Goal: Task Accomplishment & Management: Manage account settings

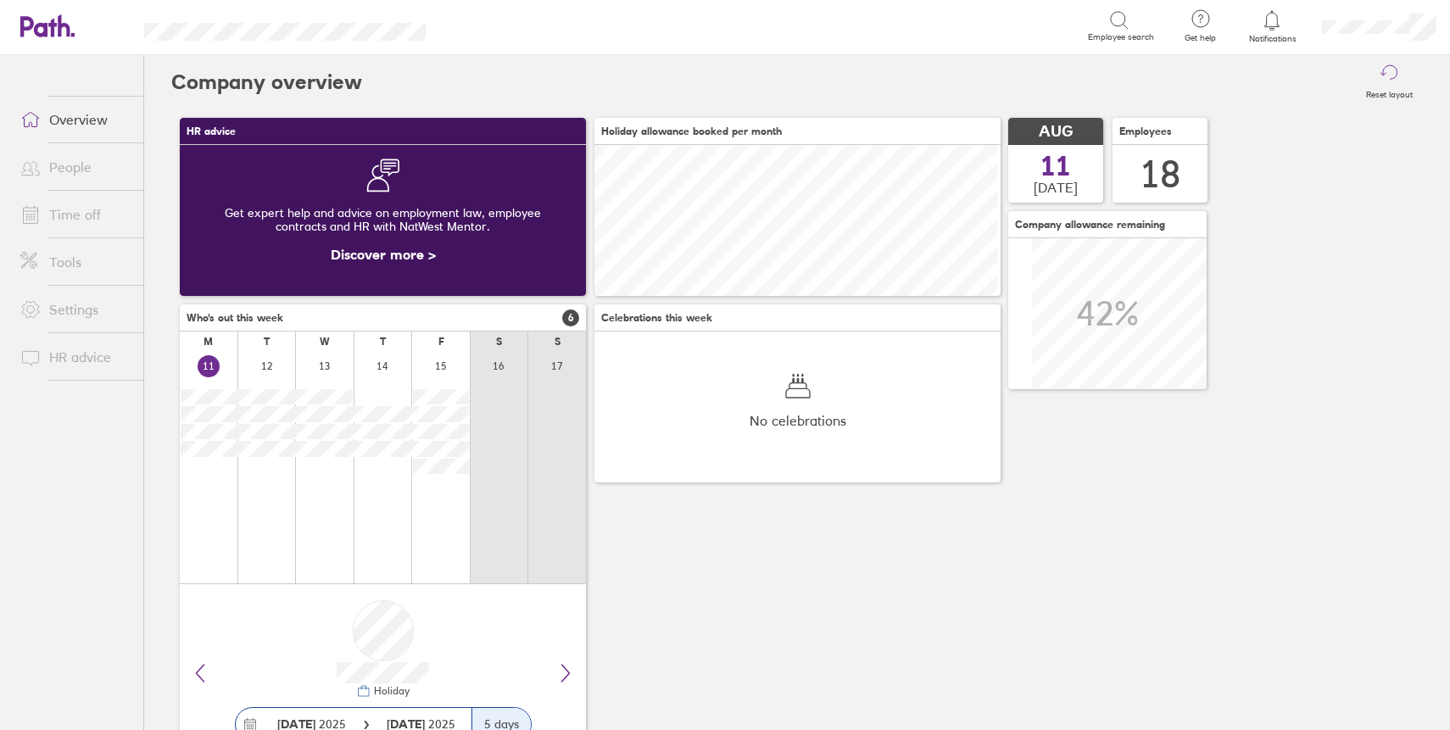
scroll to position [151, 406]
click at [1249, 32] on link "Notifications" at bounding box center [1272, 26] width 55 height 36
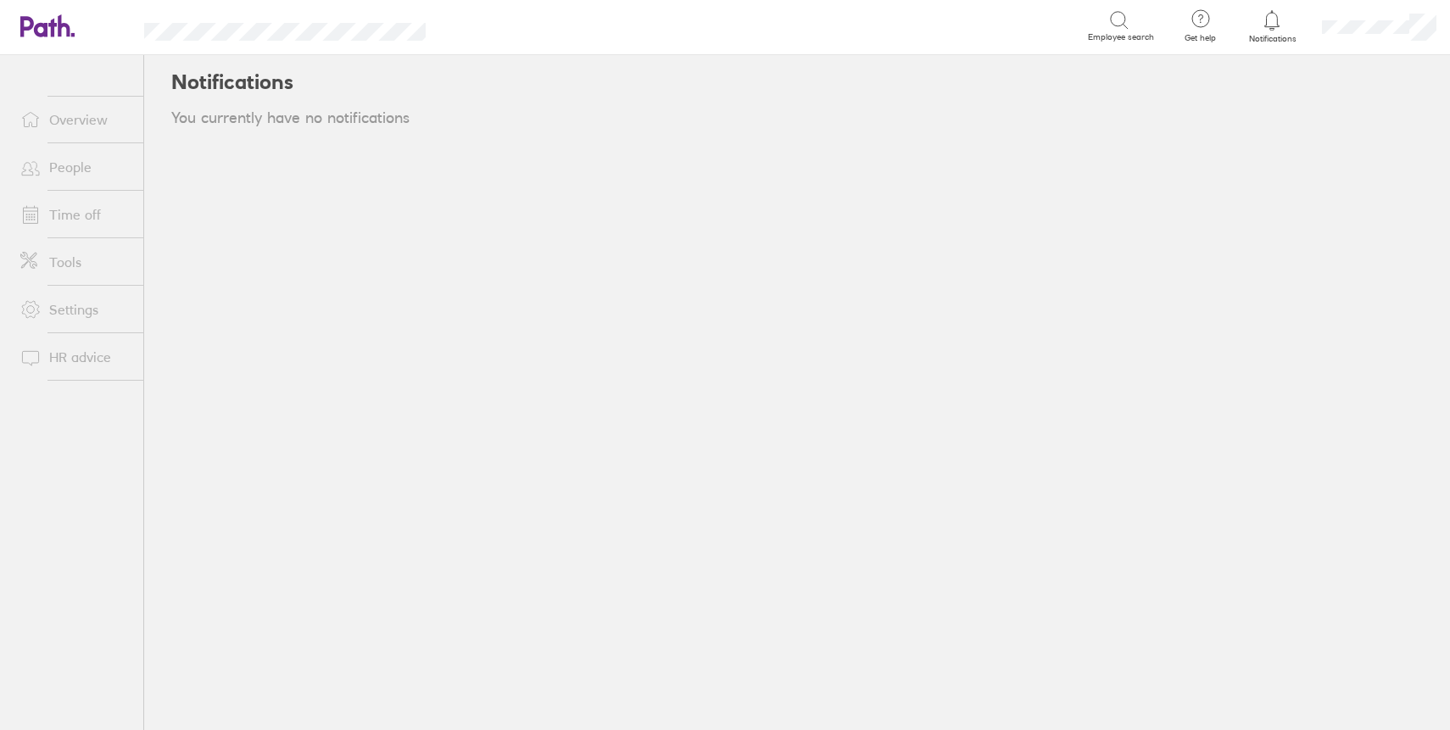
click at [95, 169] on link "People" at bounding box center [75, 167] width 137 height 34
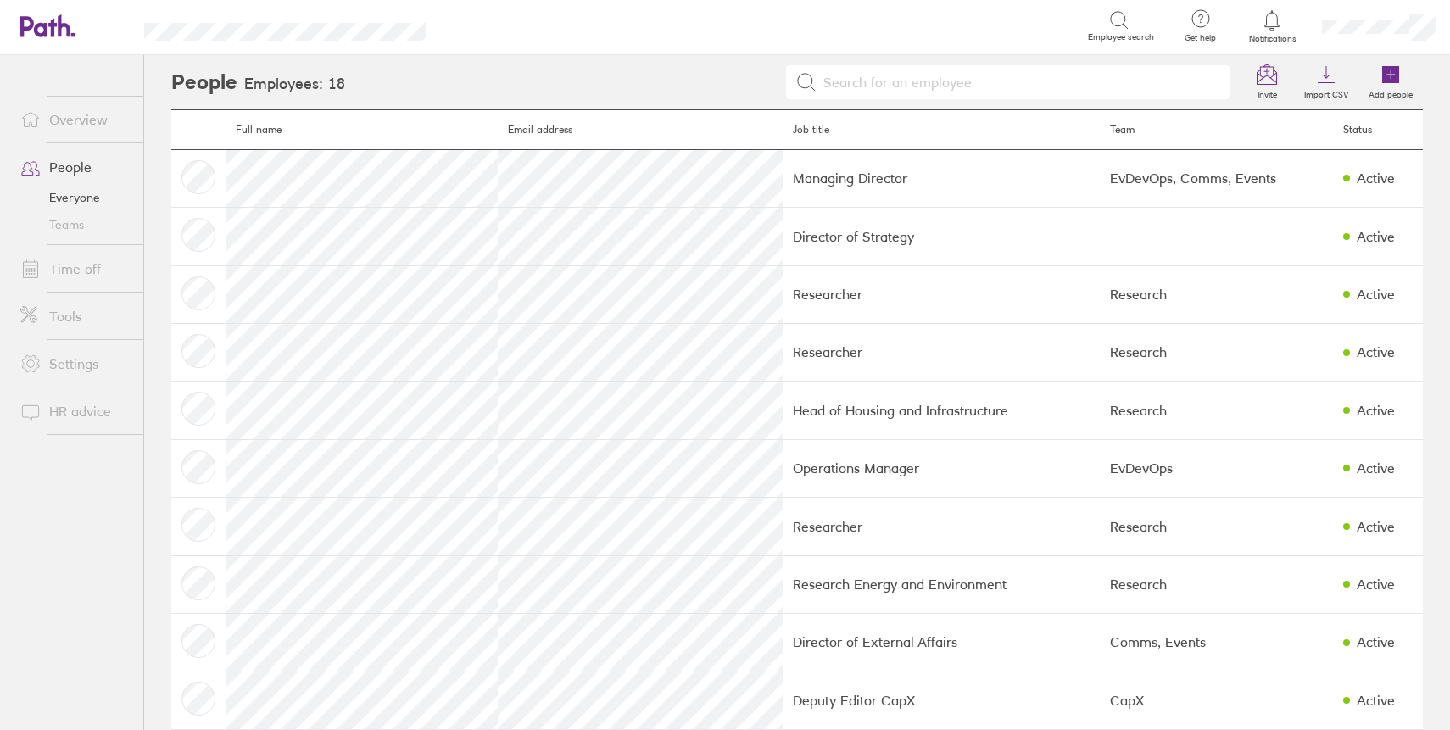
click at [82, 267] on link "Time off" at bounding box center [75, 269] width 137 height 34
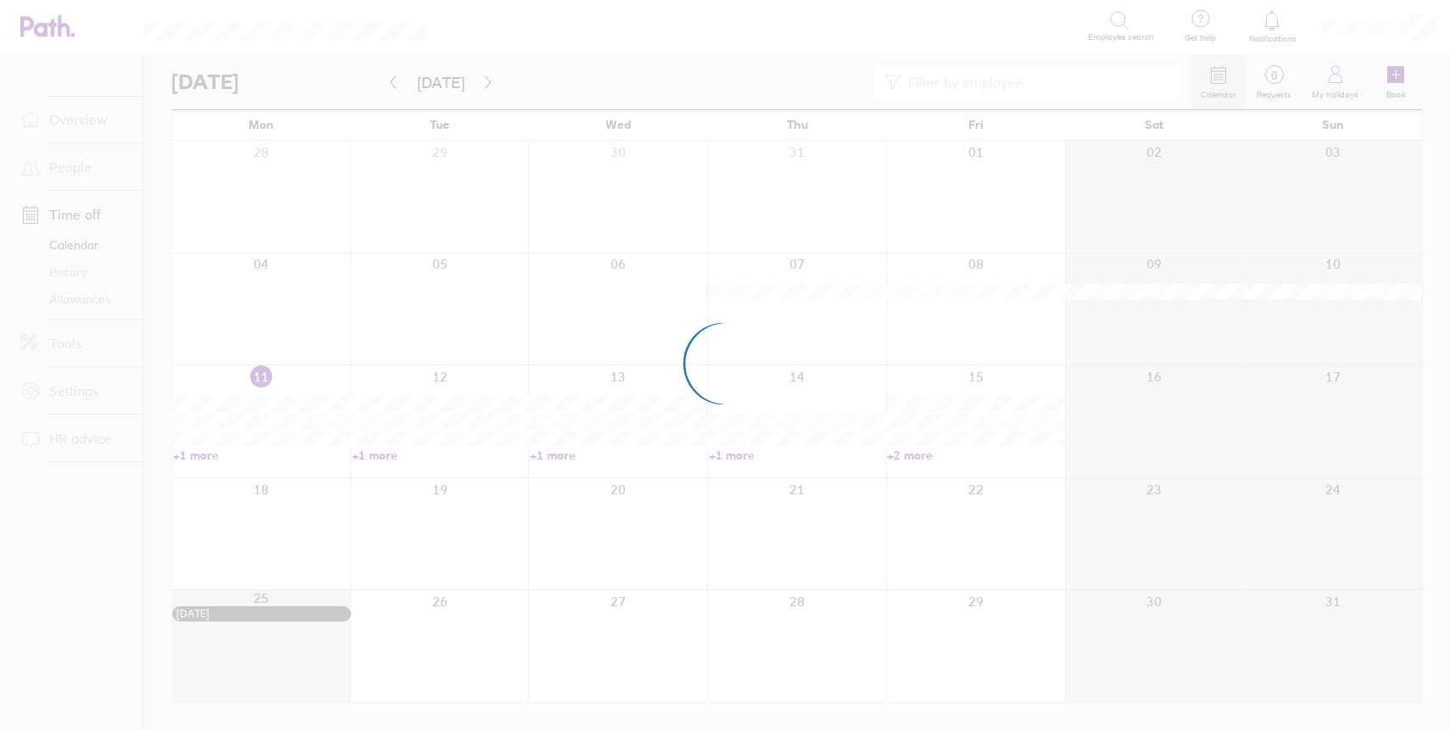
click at [1286, 79] on div at bounding box center [725, 365] width 1450 height 730
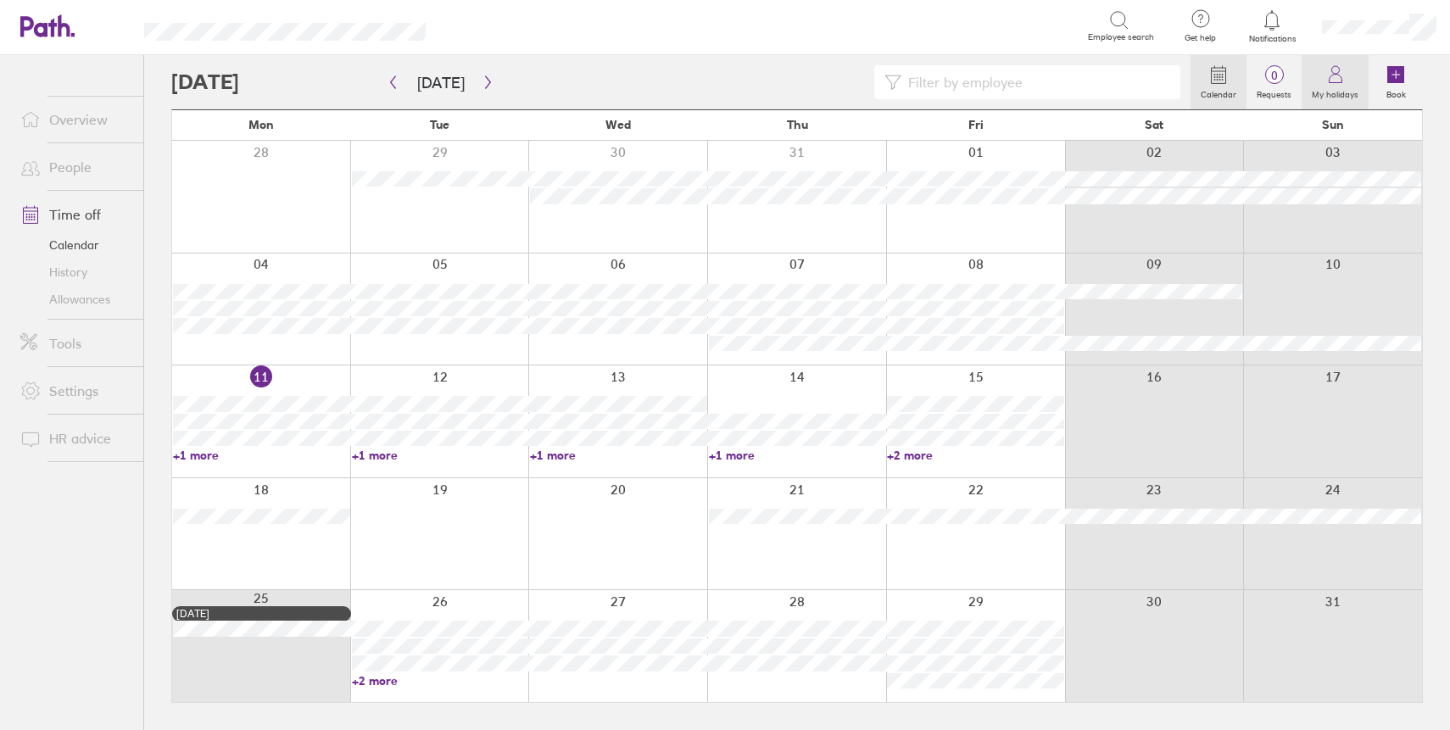
click at [1341, 78] on icon at bounding box center [1335, 74] width 20 height 20
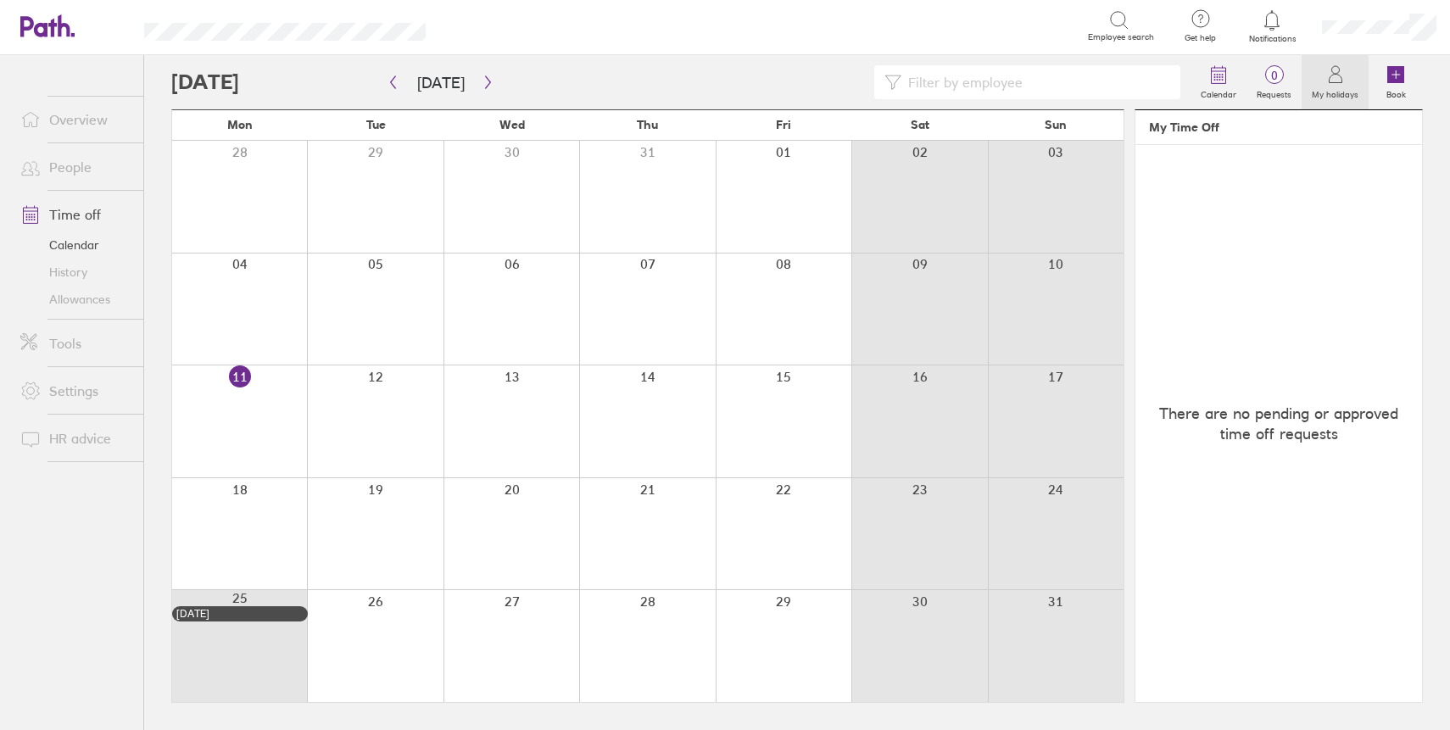
click at [380, 635] on div at bounding box center [375, 646] width 136 height 112
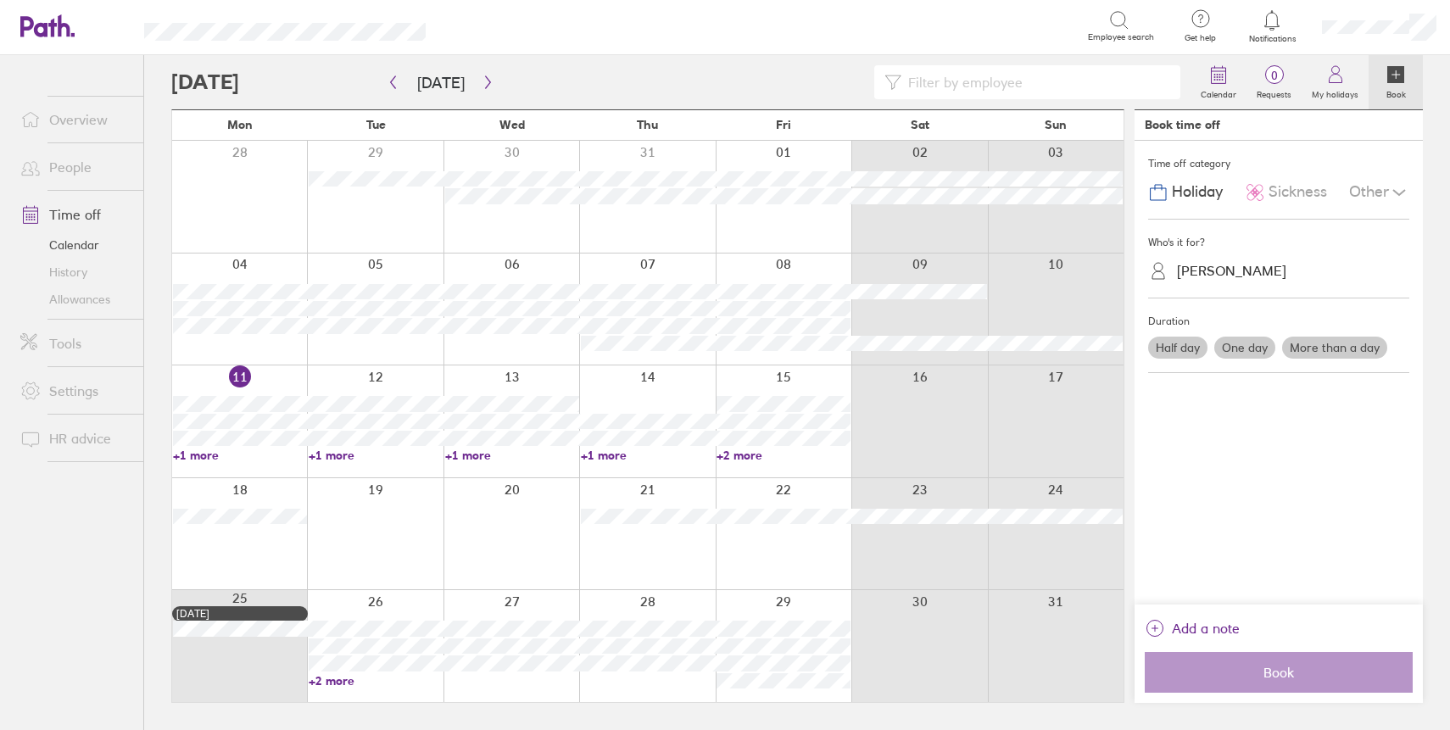
click at [1345, 346] on label "More than a day" at bounding box center [1334, 348] width 105 height 22
click at [0, 0] on input "More than a day" at bounding box center [0, 0] width 0 height 0
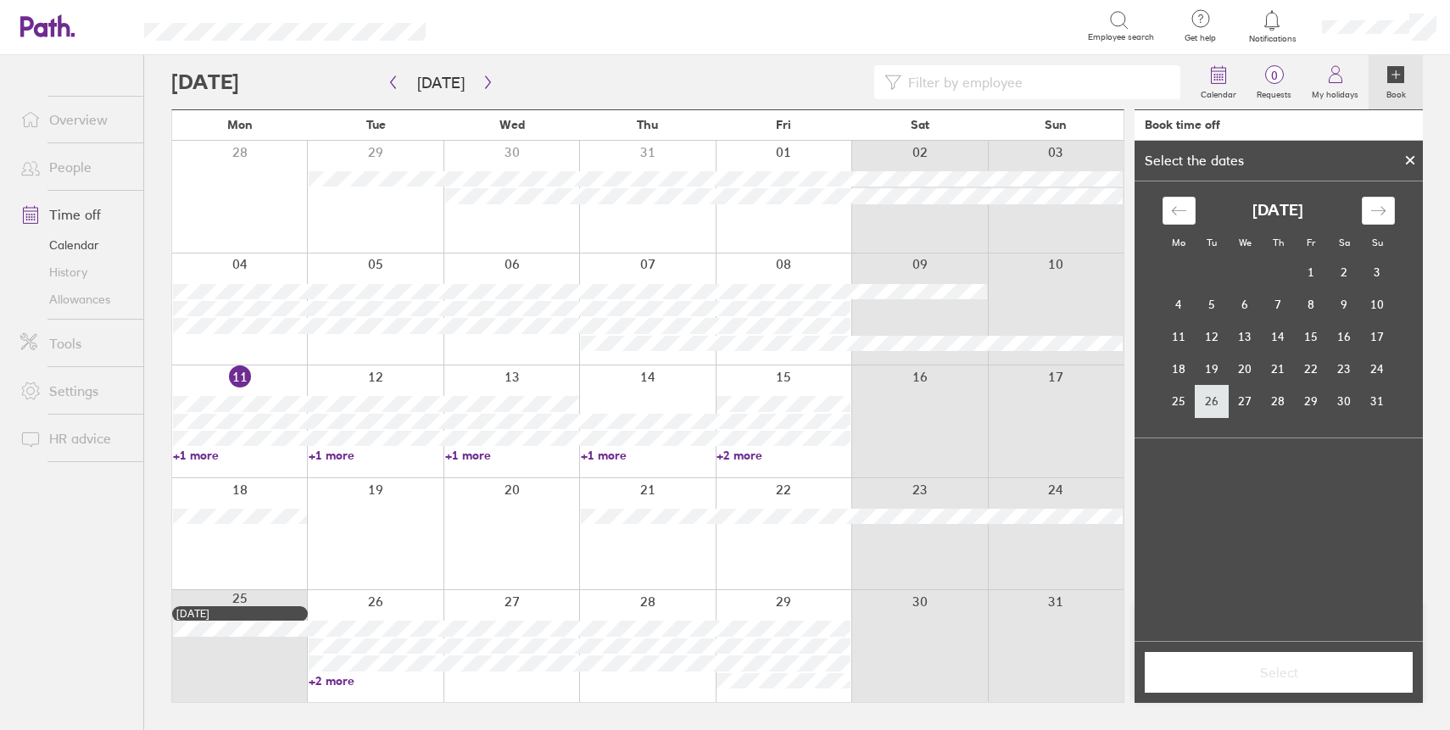
click at [1218, 405] on td "26" at bounding box center [1211, 401] width 33 height 32
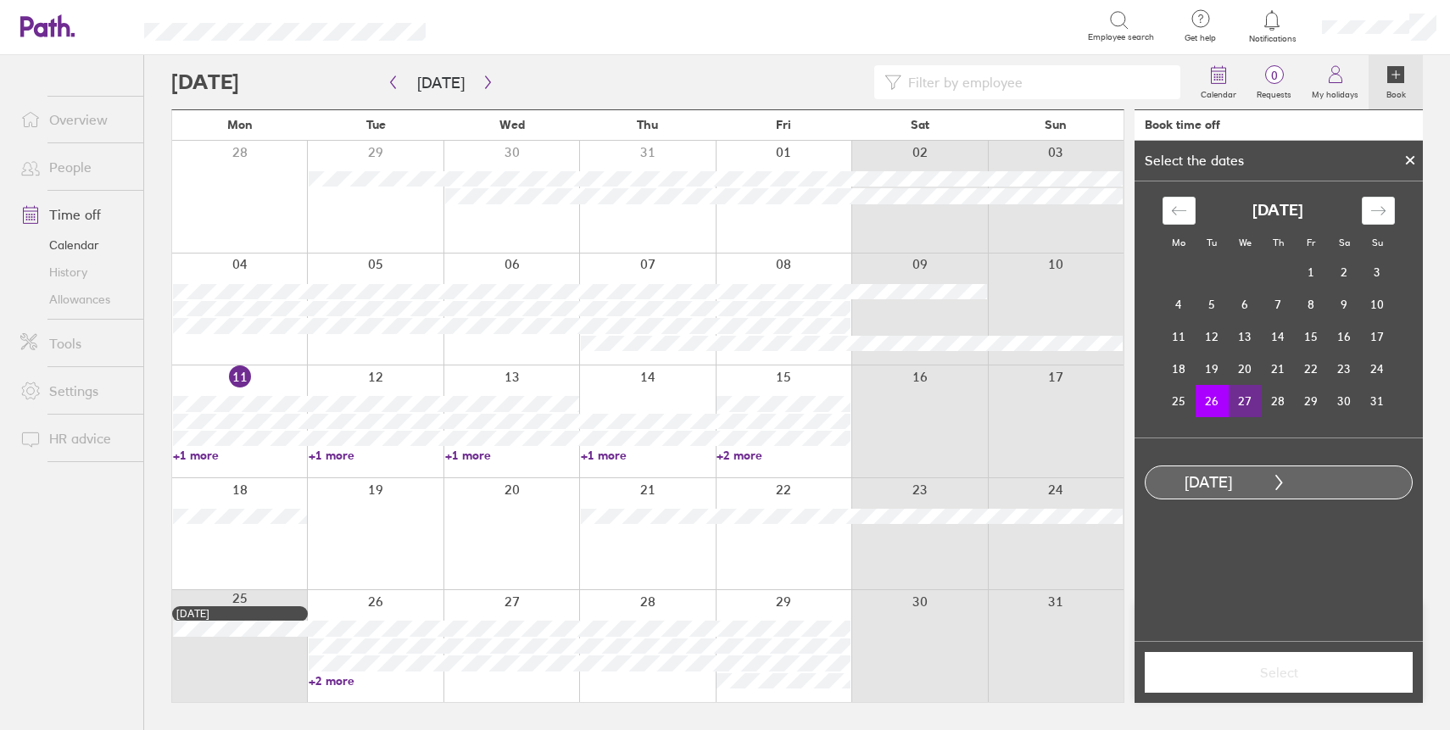
click at [1241, 405] on td "27" at bounding box center [1245, 401] width 33 height 32
click at [1240, 666] on span "Select" at bounding box center [1278, 672] width 244 height 15
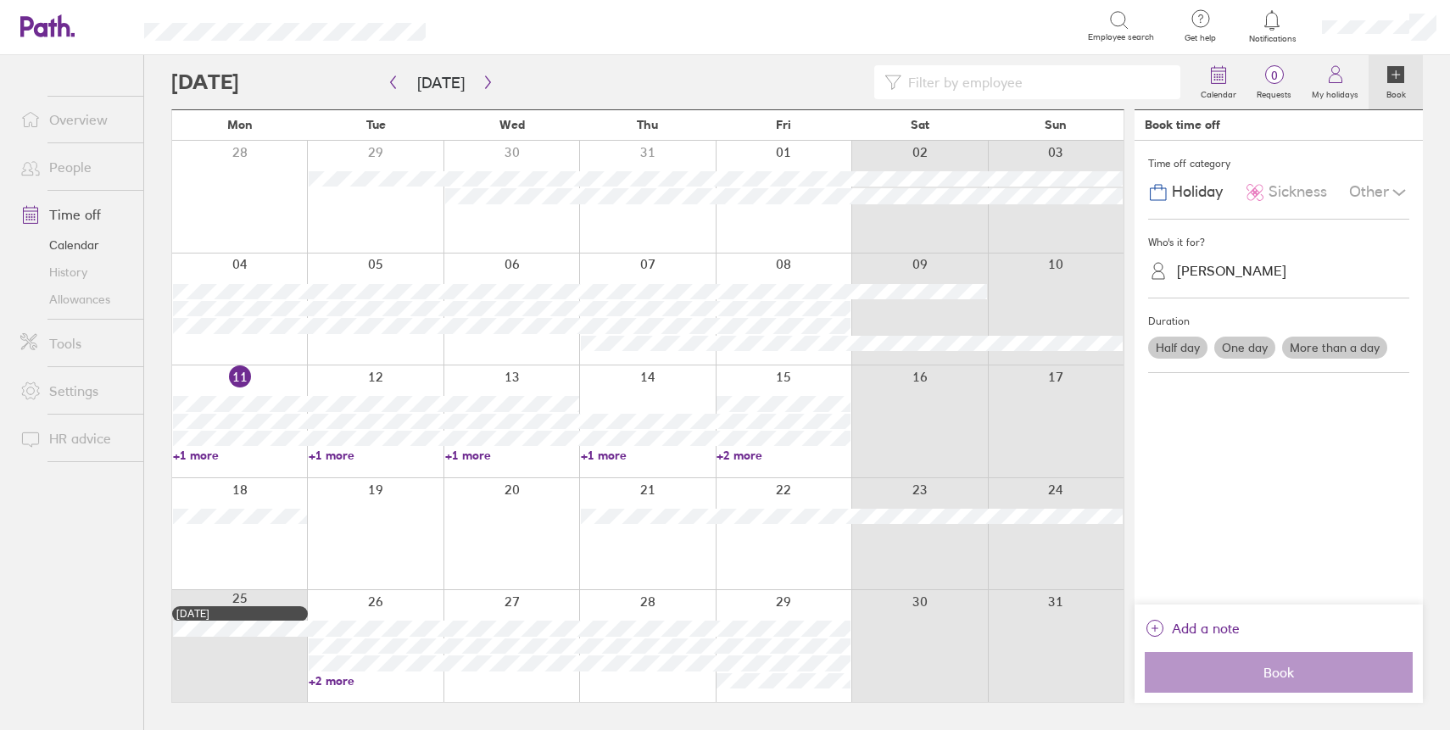
click at [1211, 475] on div "Time off category Holiday Sickness Other Who's it for? [PERSON_NAME] Duration H…" at bounding box center [1278, 373] width 288 height 464
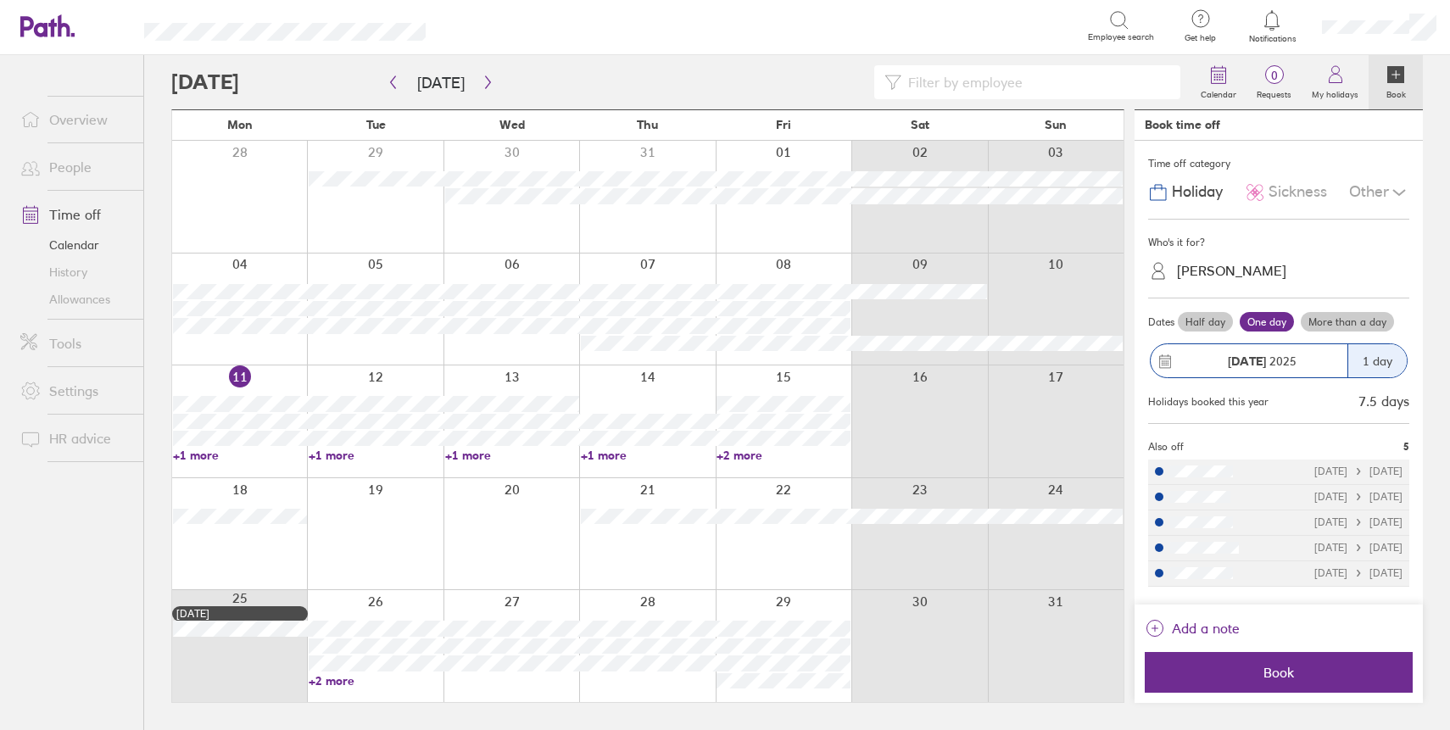
click at [1355, 320] on label "More than a day" at bounding box center [1347, 322] width 93 height 20
click at [0, 0] on input "More than a day" at bounding box center [0, 0] width 0 height 0
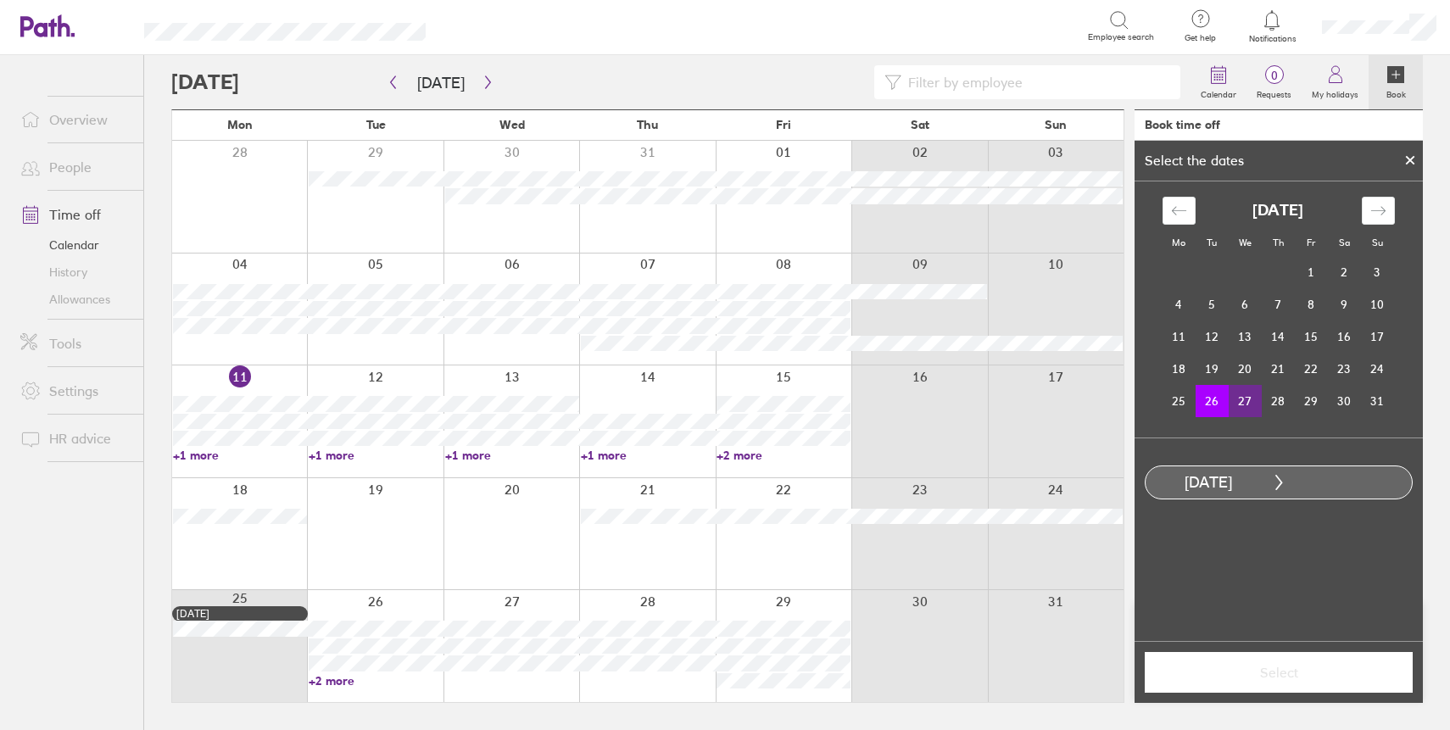
click at [1249, 409] on td "27" at bounding box center [1245, 401] width 33 height 32
click at [1260, 678] on span "Select" at bounding box center [1278, 672] width 244 height 15
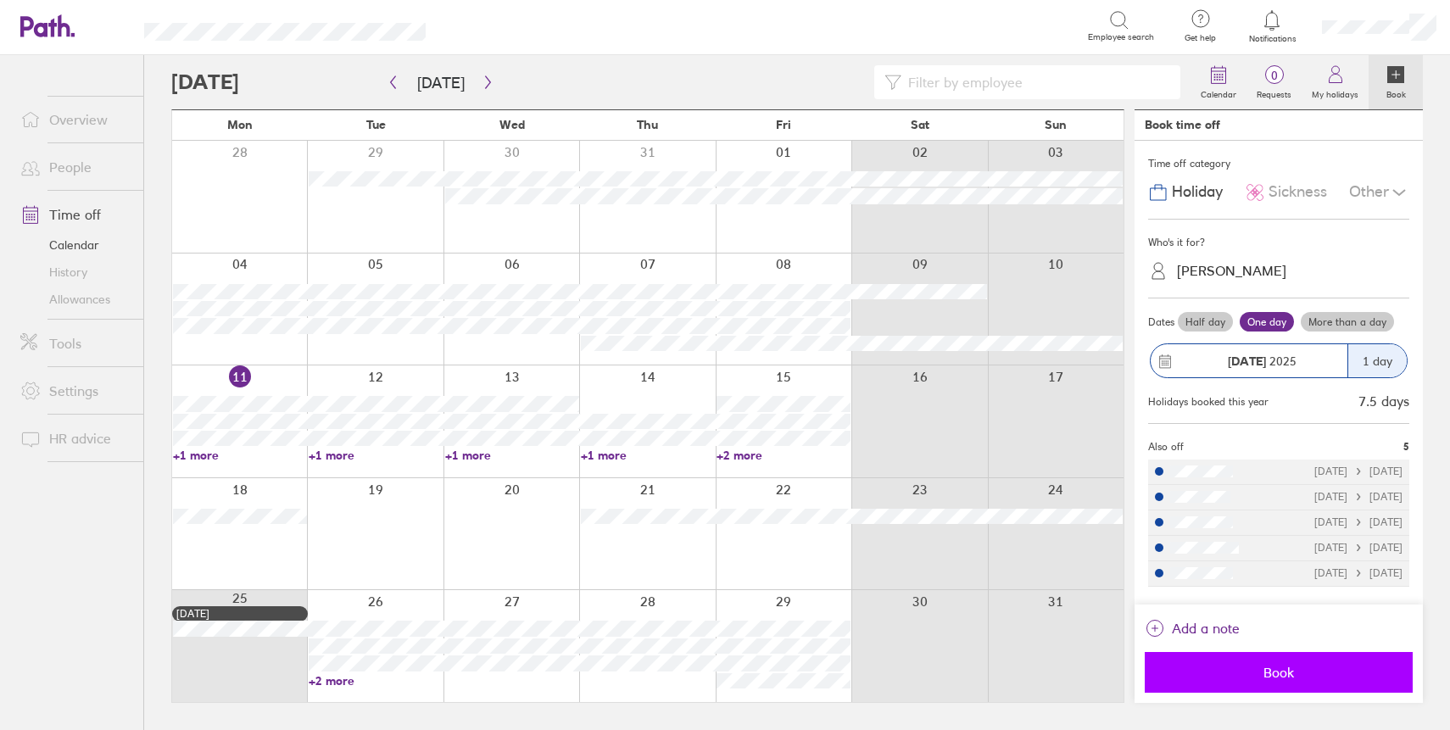
click at [1255, 684] on button "Book" at bounding box center [1279, 672] width 268 height 41
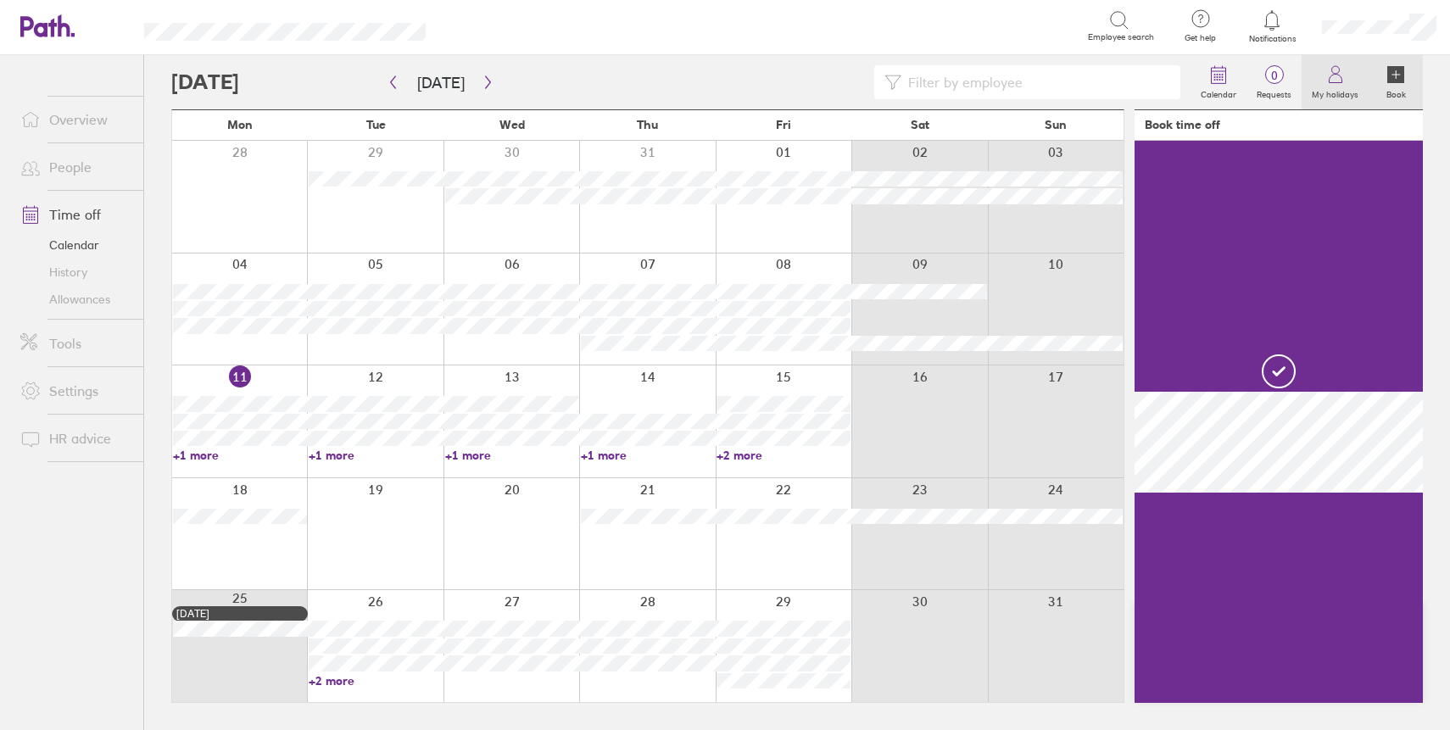
click at [1317, 81] on link "My holidays" at bounding box center [1334, 82] width 67 height 54
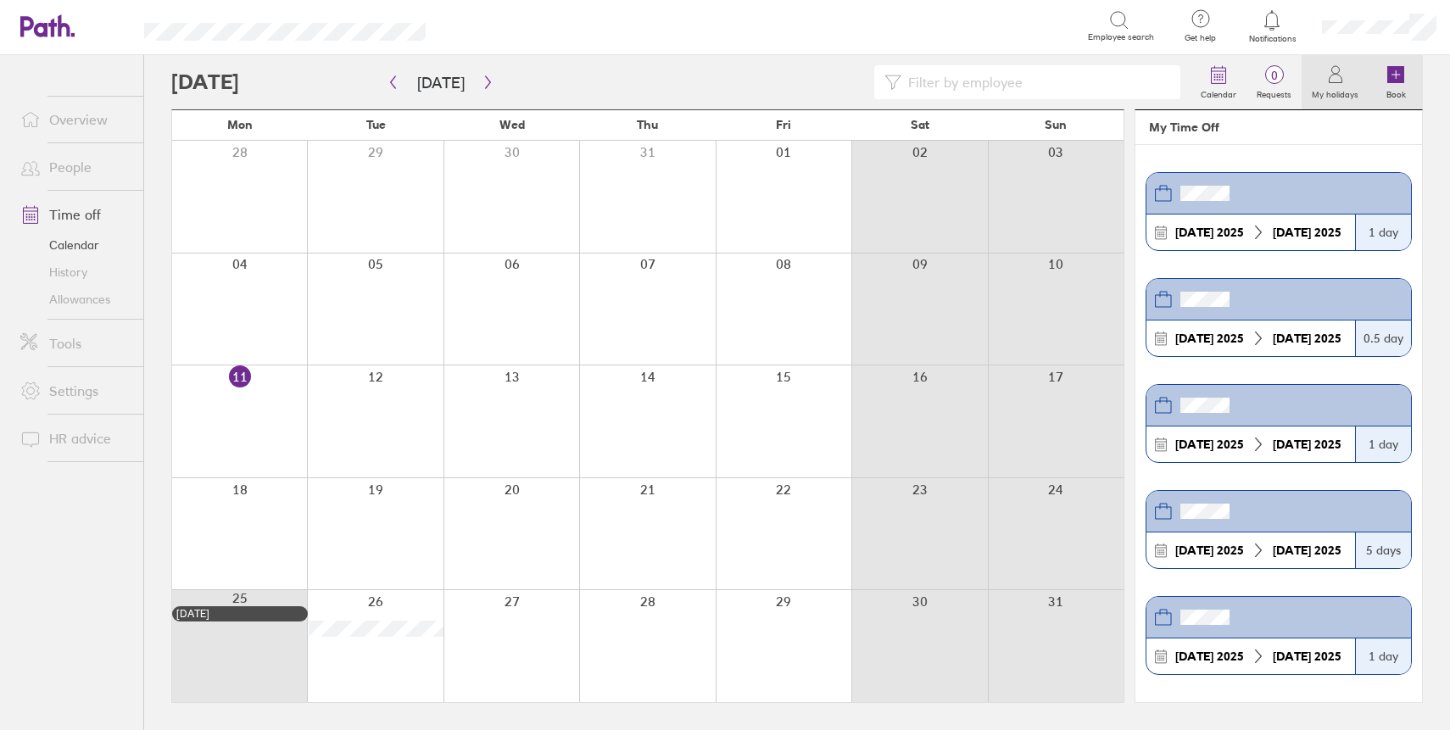
click at [1395, 68] on icon at bounding box center [1395, 74] width 17 height 17
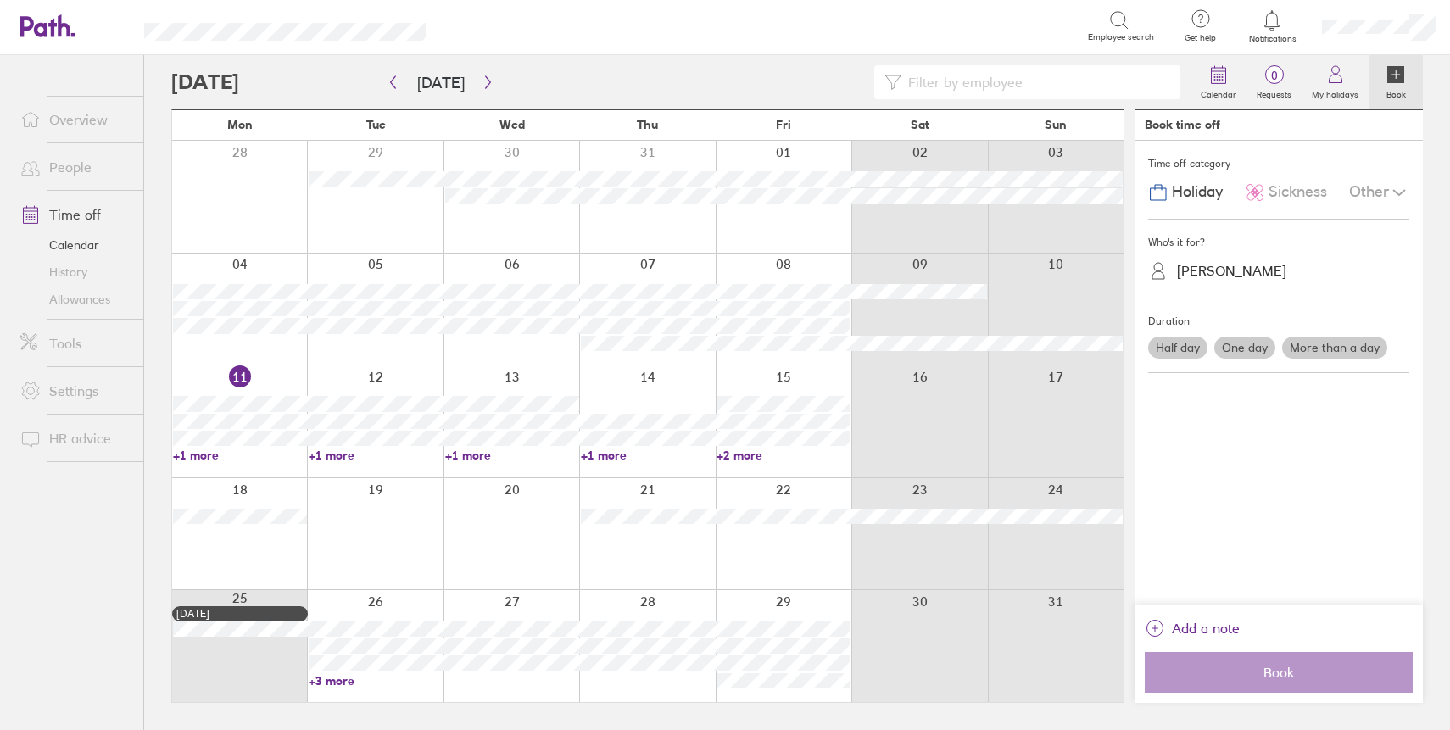
click at [1307, 354] on label "More than a day" at bounding box center [1334, 348] width 105 height 22
click at [0, 0] on input "More than a day" at bounding box center [0, 0] width 0 height 0
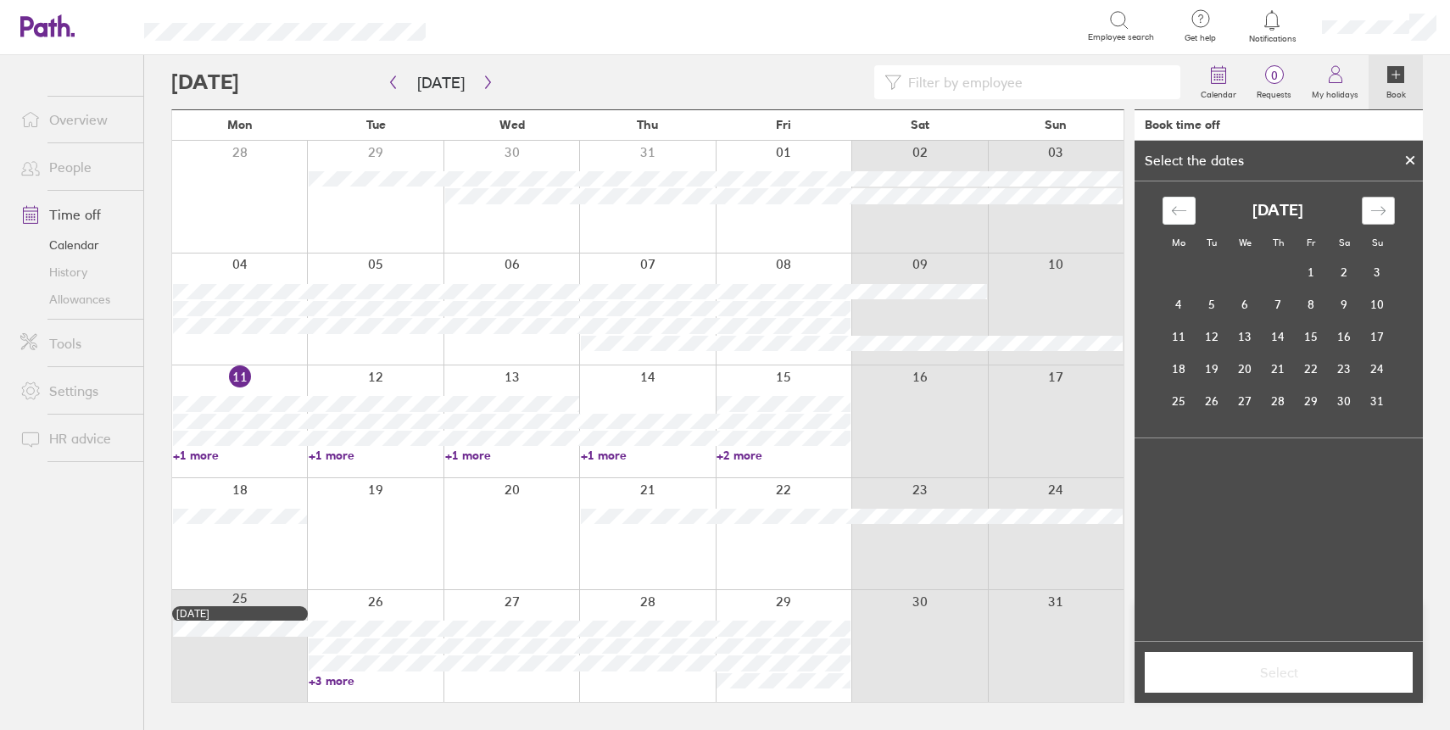
click at [1386, 218] on div "Move forward to switch to the next month." at bounding box center [1378, 211] width 33 height 28
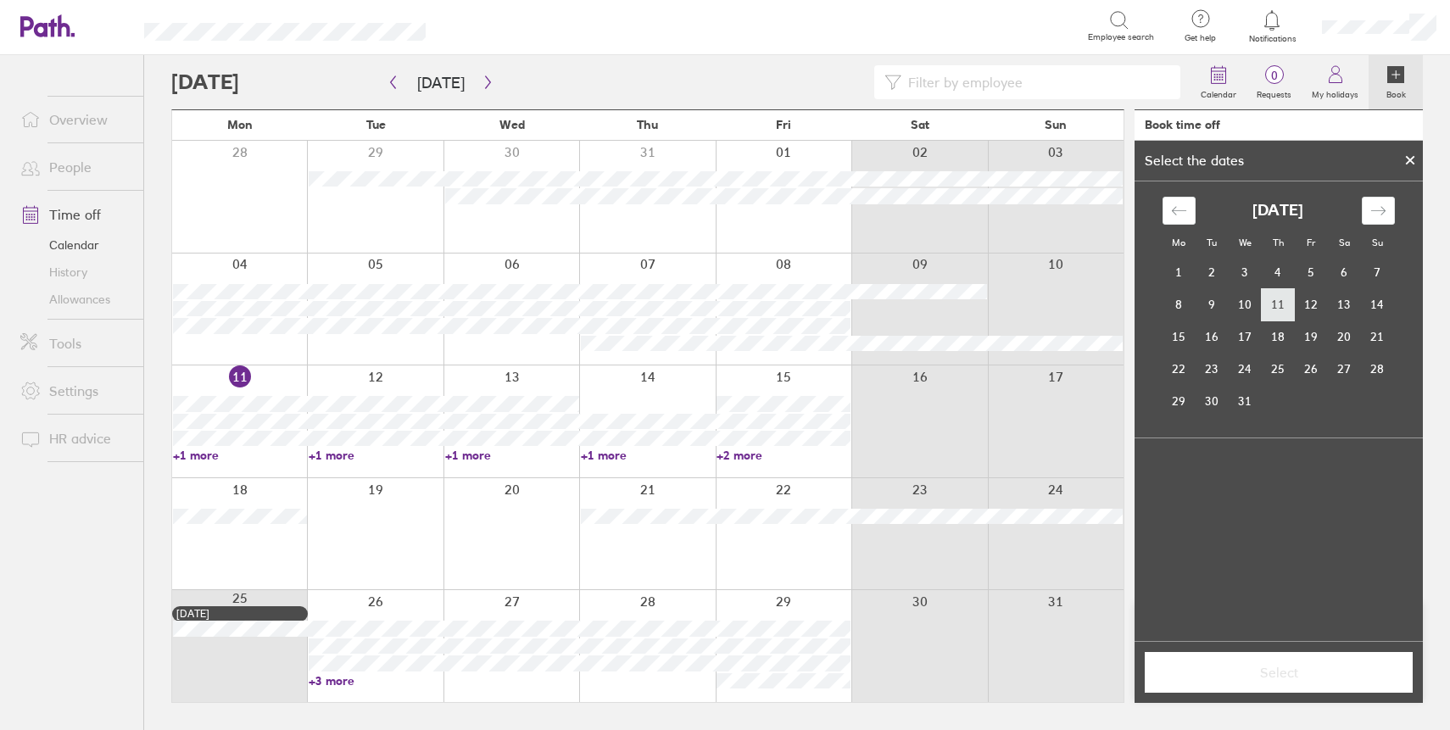
click at [1279, 310] on td "11" at bounding box center [1278, 304] width 33 height 32
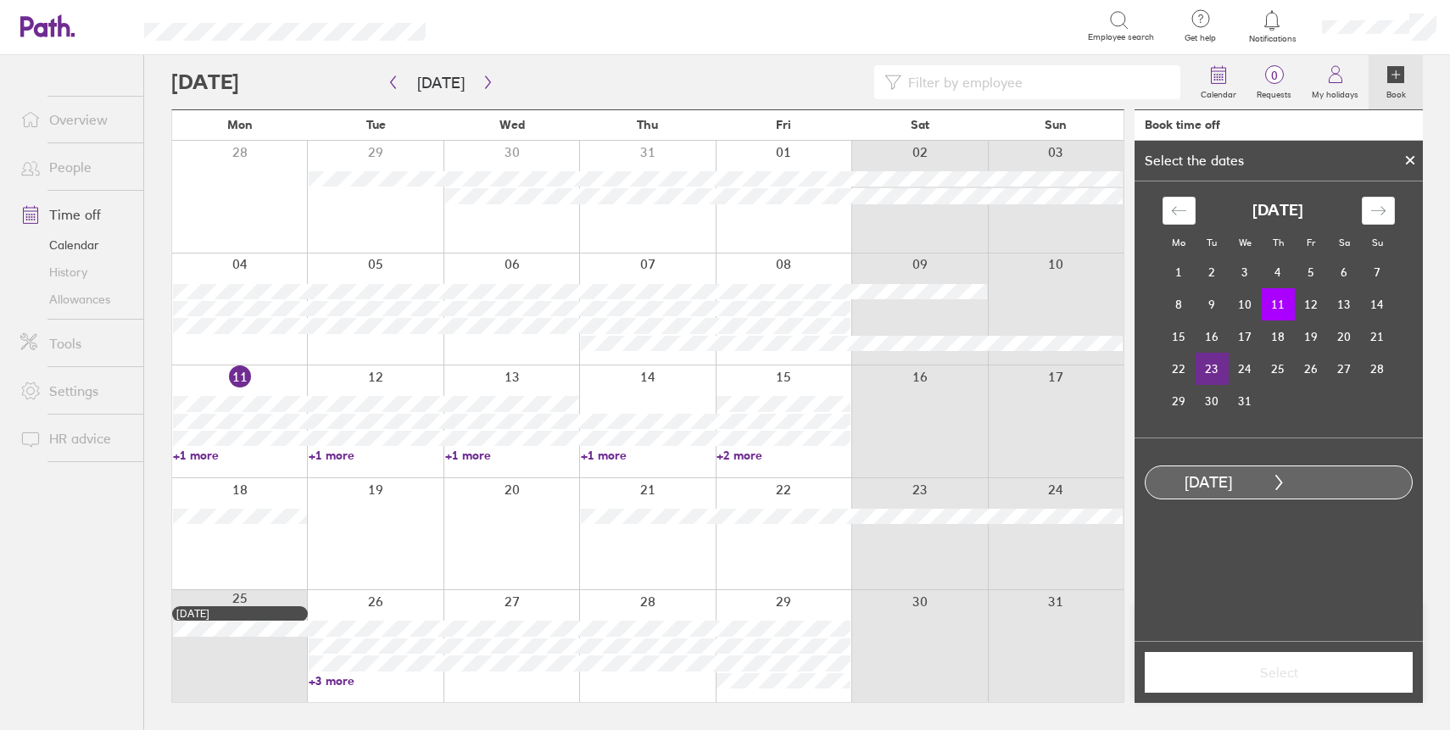
click at [1214, 368] on td "23" at bounding box center [1211, 369] width 33 height 32
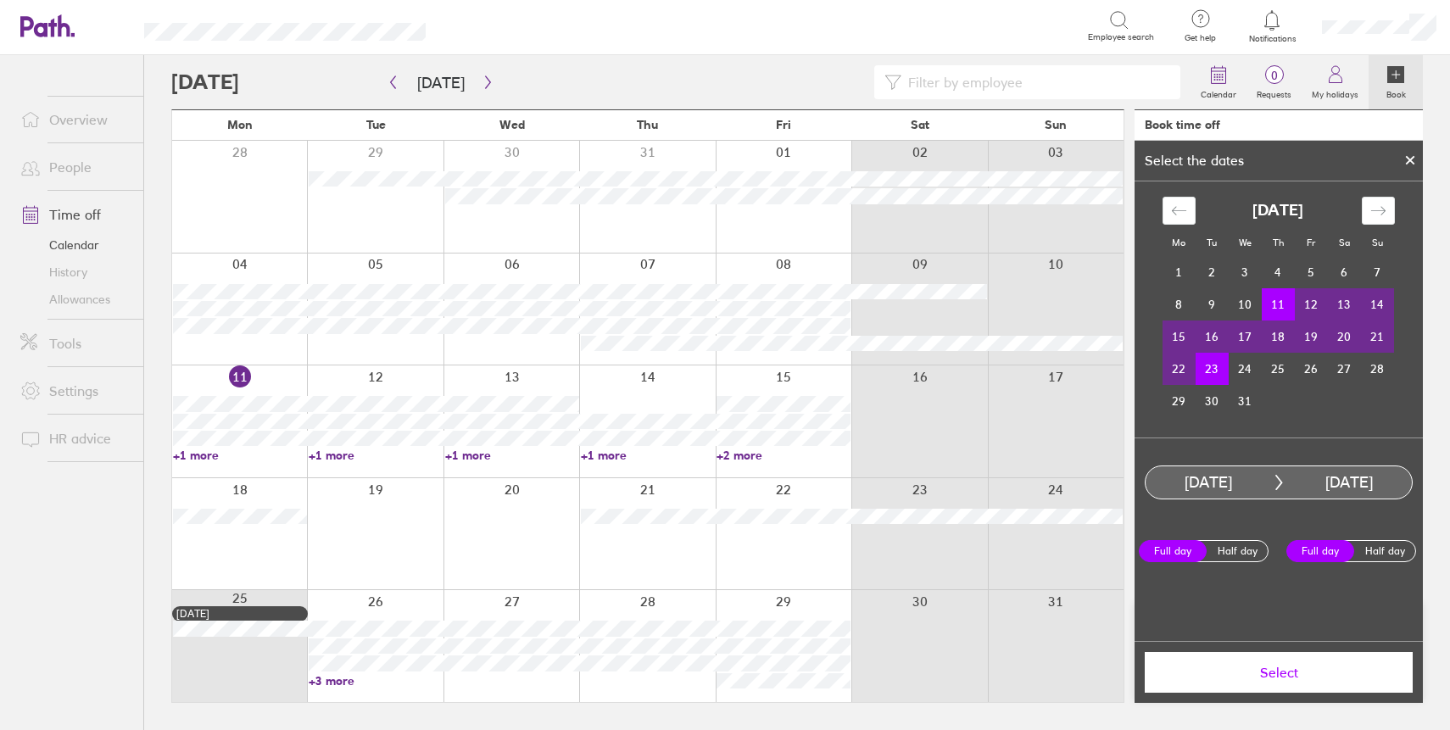
click at [1235, 659] on button "Select" at bounding box center [1279, 672] width 268 height 41
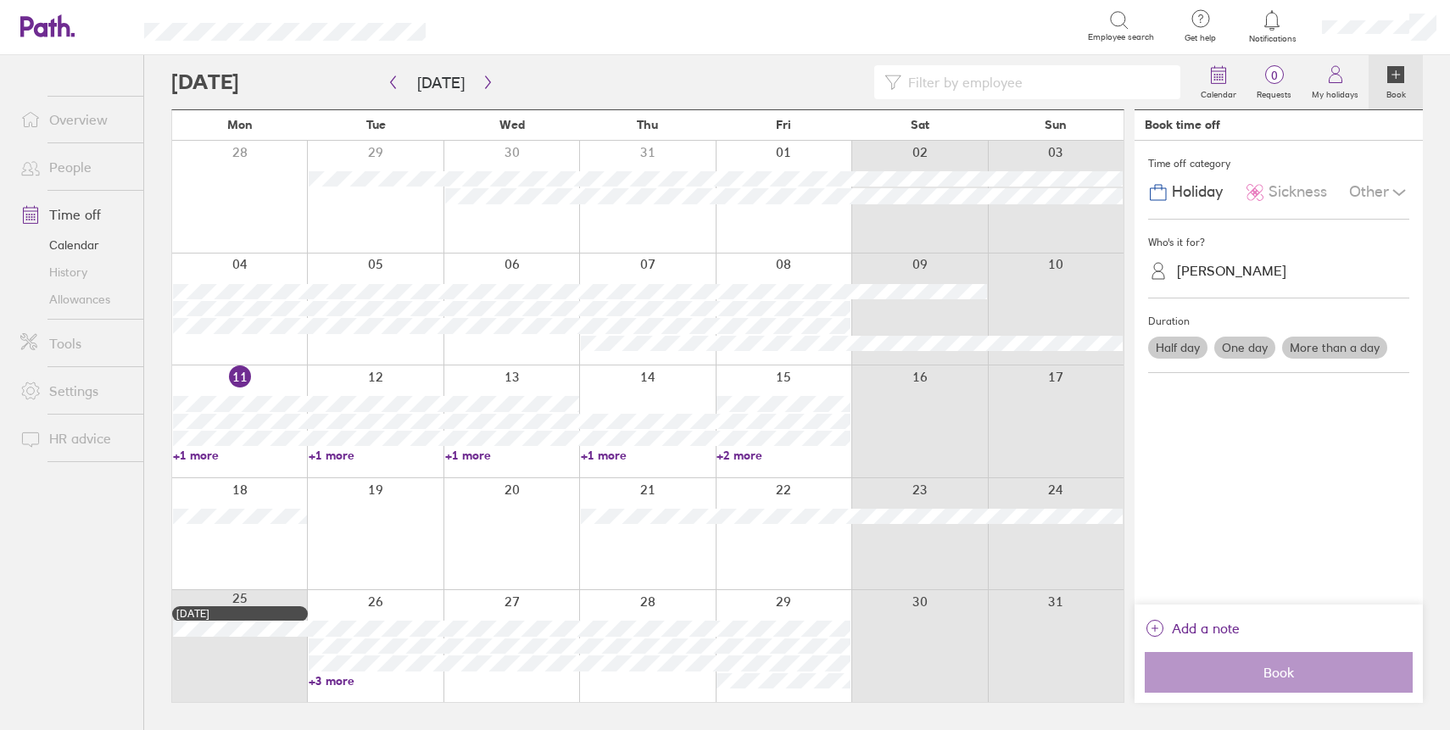
click at [1368, 349] on label "More than a day" at bounding box center [1334, 348] width 105 height 22
click at [0, 0] on input "More than a day" at bounding box center [0, 0] width 0 height 0
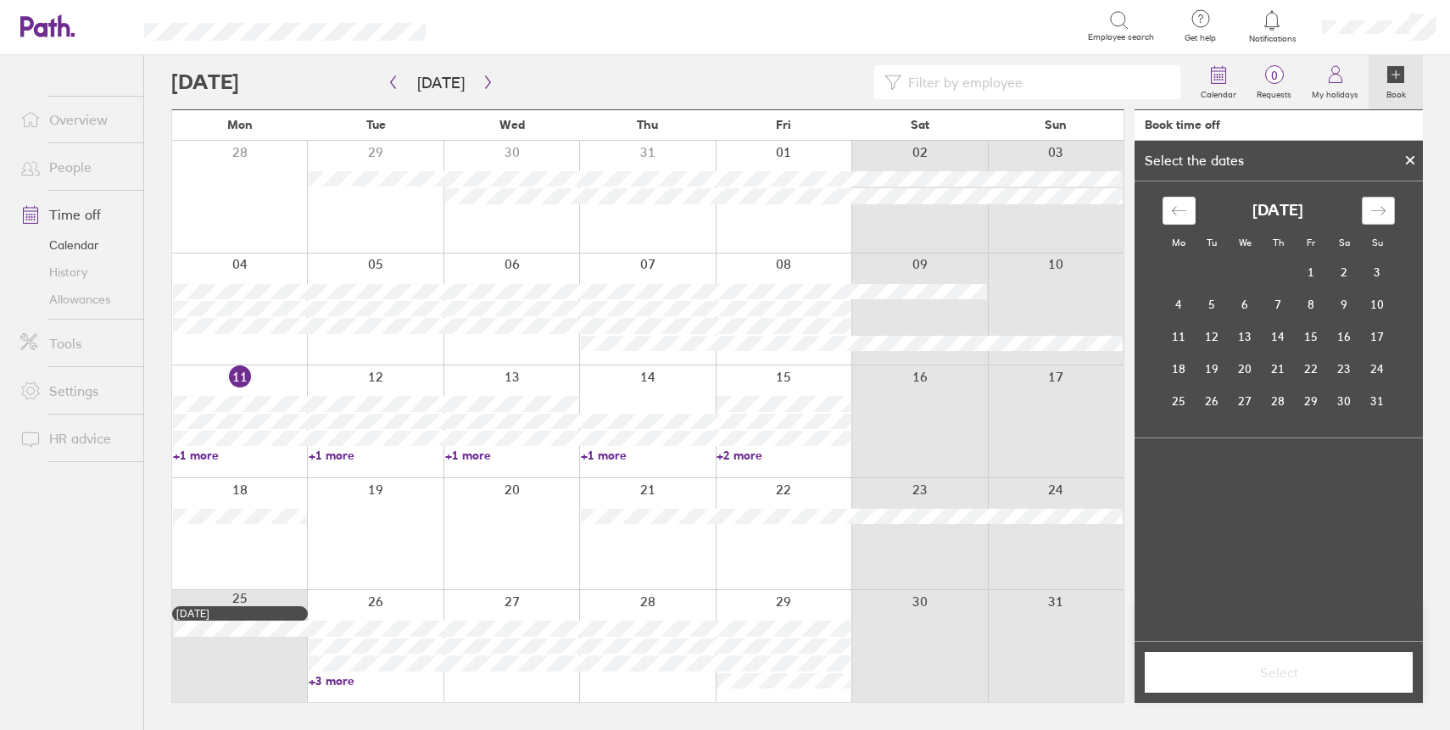
click at [1386, 215] on div "Move forward to switch to the next month." at bounding box center [1378, 211] width 33 height 28
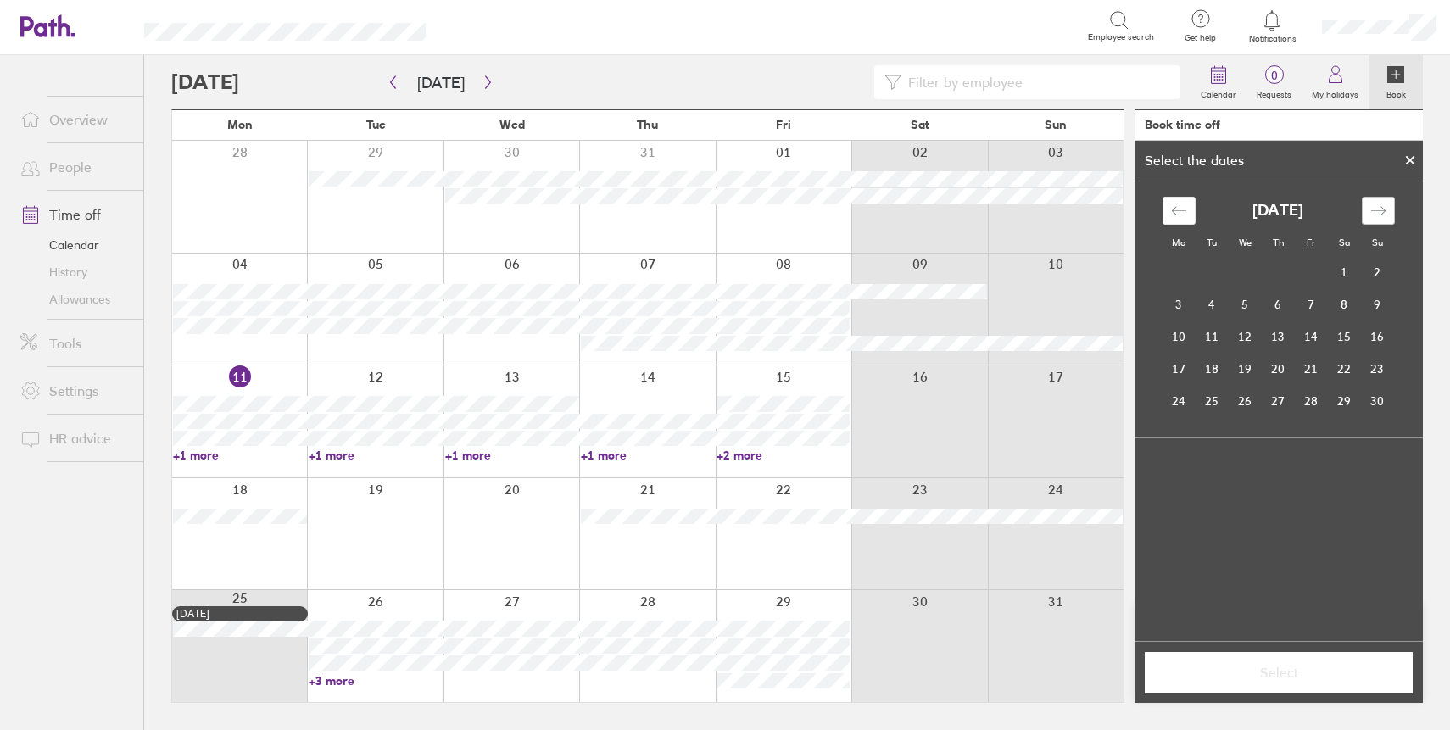
click at [1386, 215] on div "Move forward to switch to the next month." at bounding box center [1378, 211] width 33 height 28
click at [1186, 210] on div "Move backward to switch to the previous month." at bounding box center [1178, 211] width 33 height 28
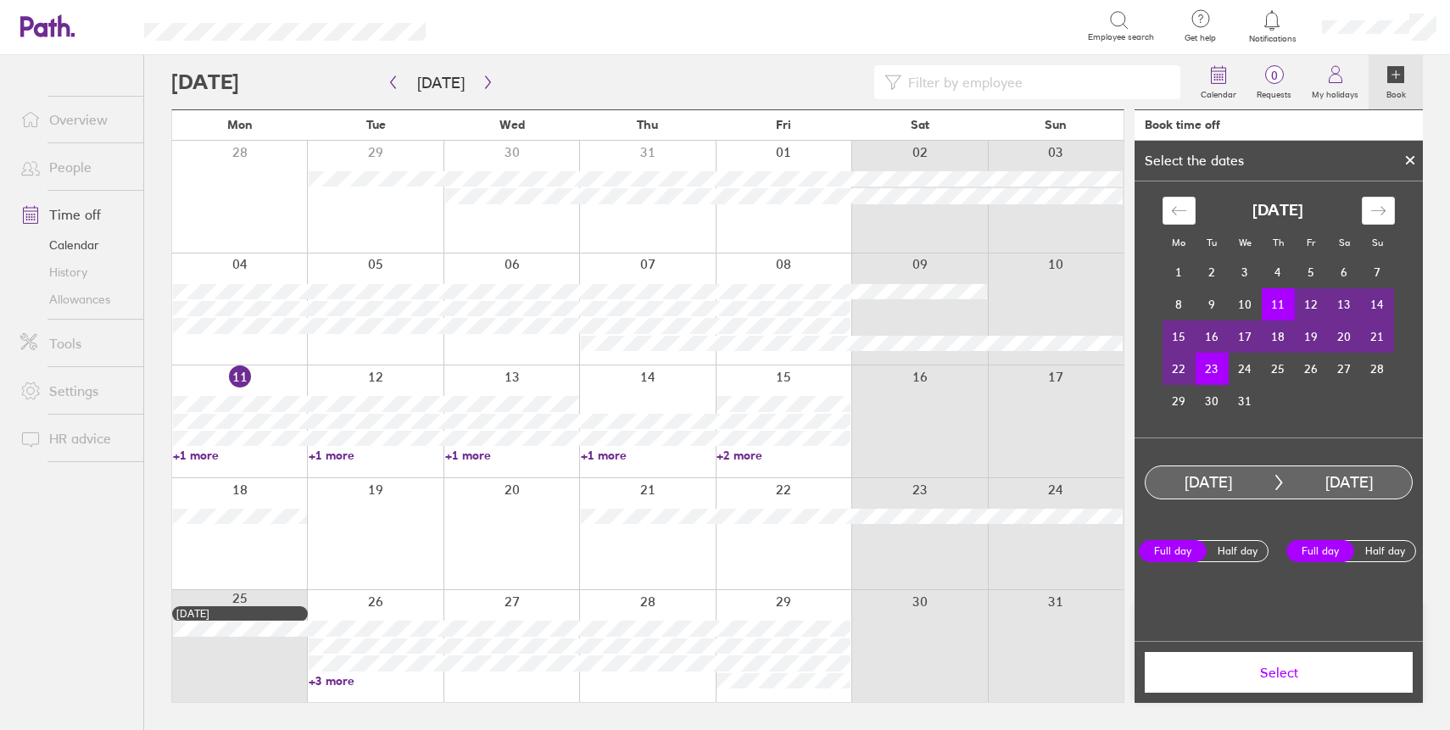
click at [1287, 309] on td "11" at bounding box center [1278, 304] width 33 height 32
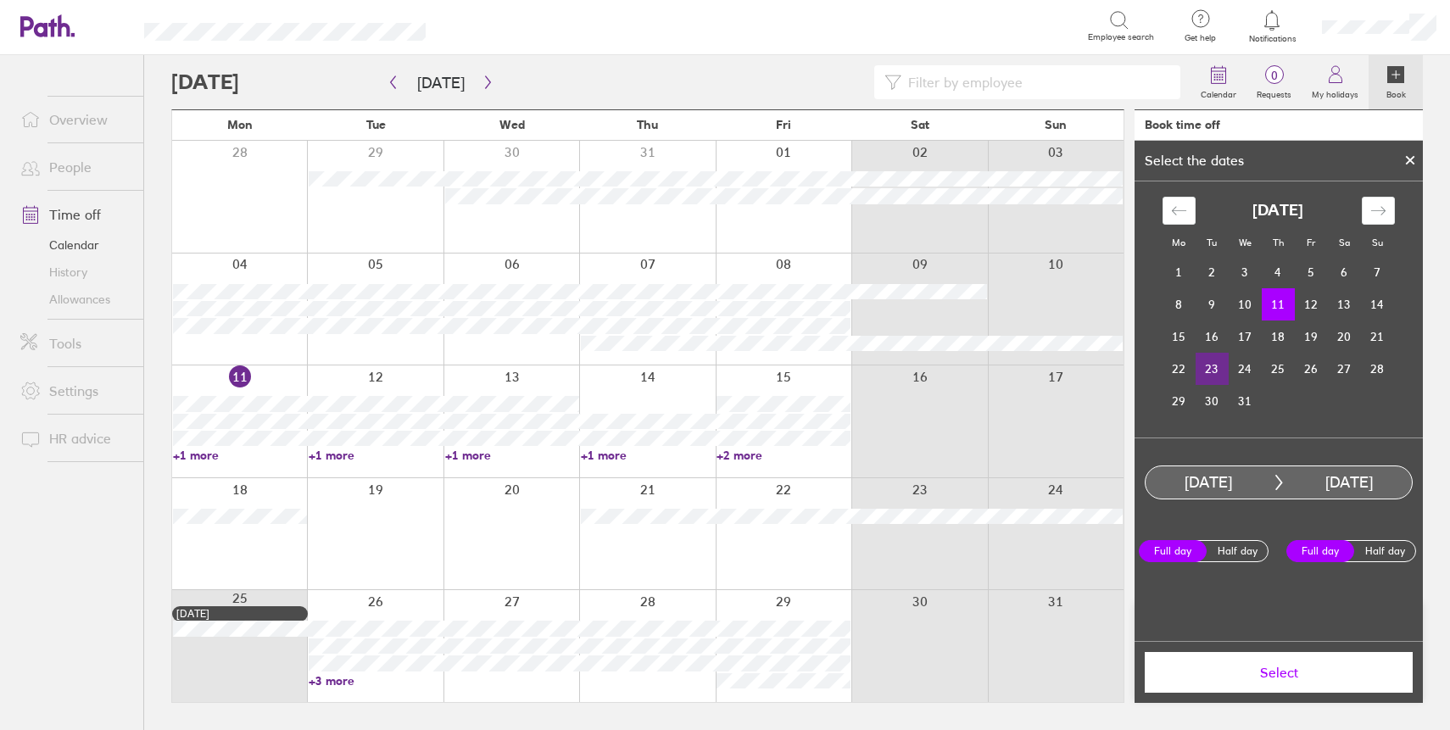
click at [1215, 374] on td "23" at bounding box center [1211, 369] width 33 height 32
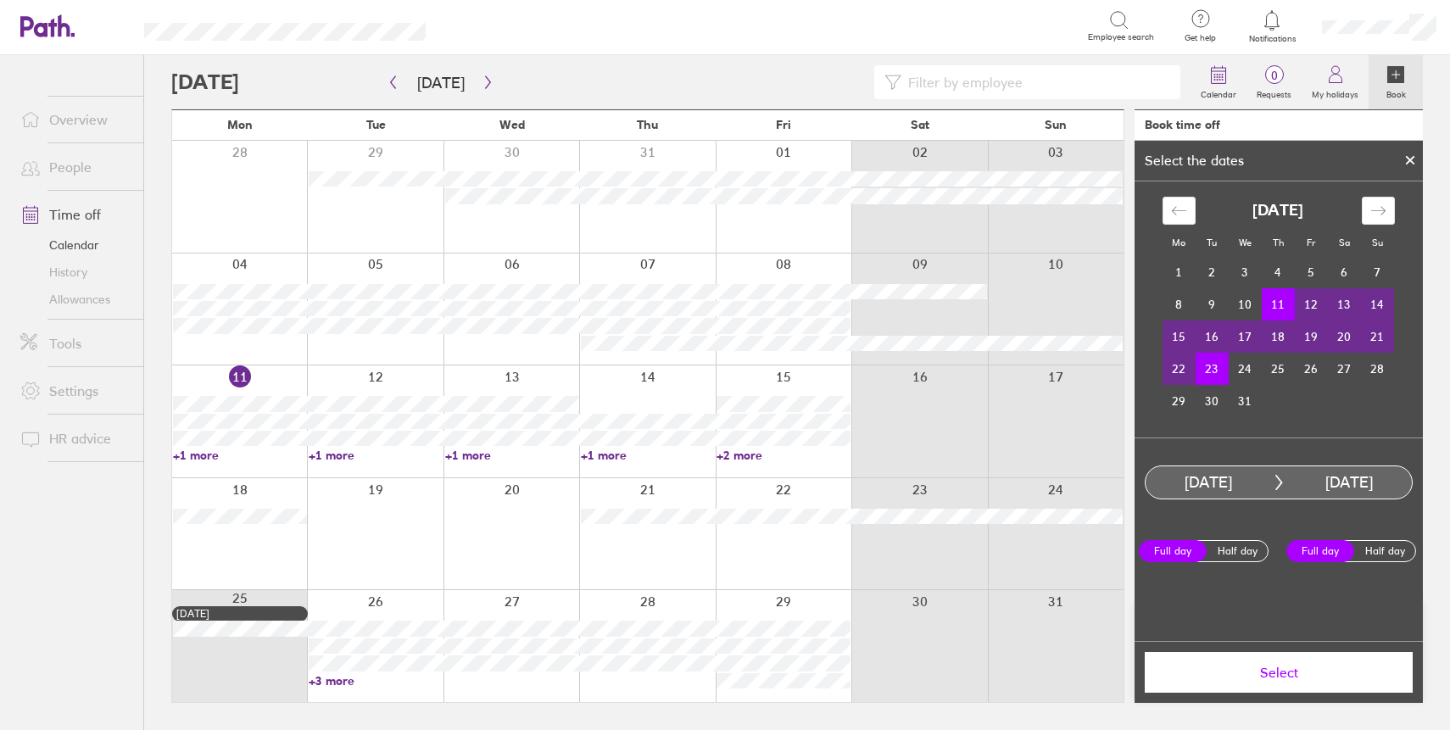
click at [1216, 667] on span "Select" at bounding box center [1278, 672] width 244 height 15
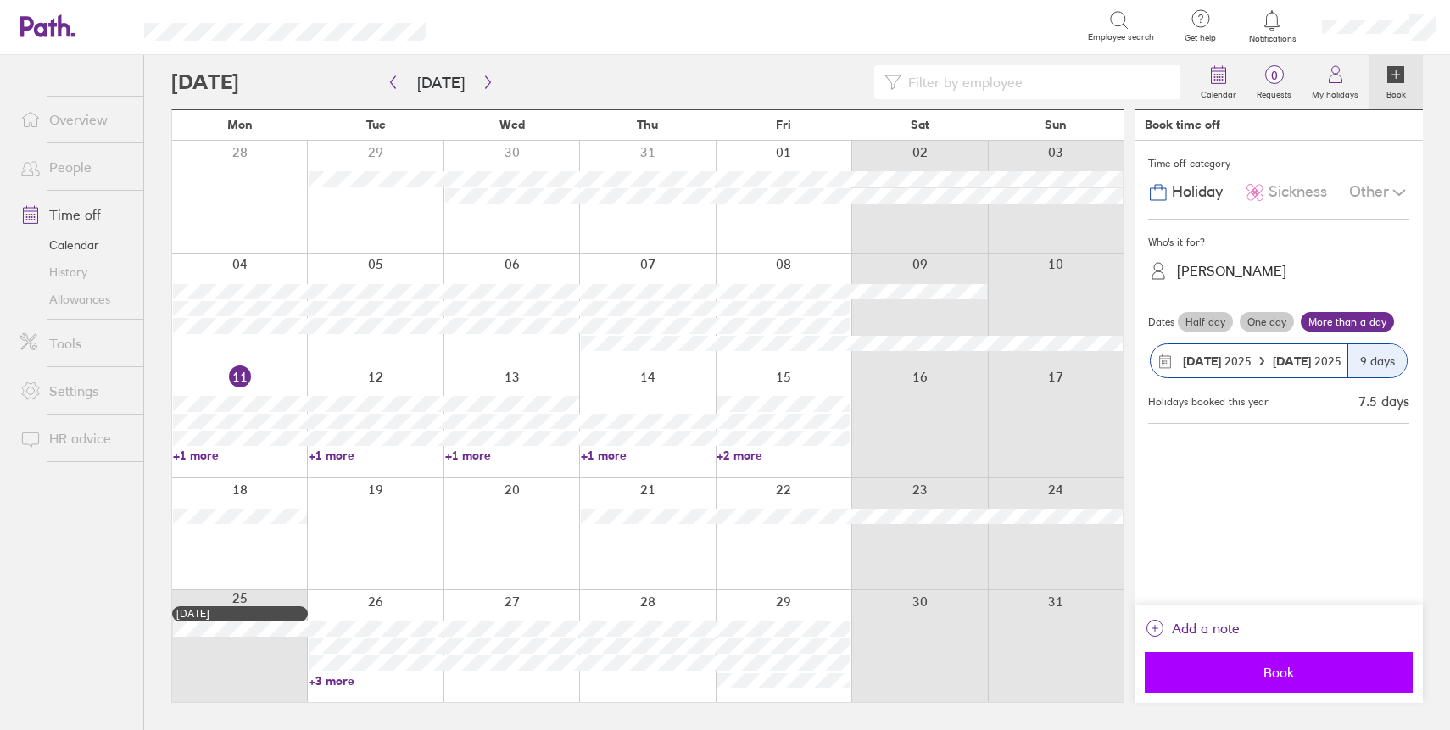
click at [1241, 677] on span "Book" at bounding box center [1278, 672] width 244 height 15
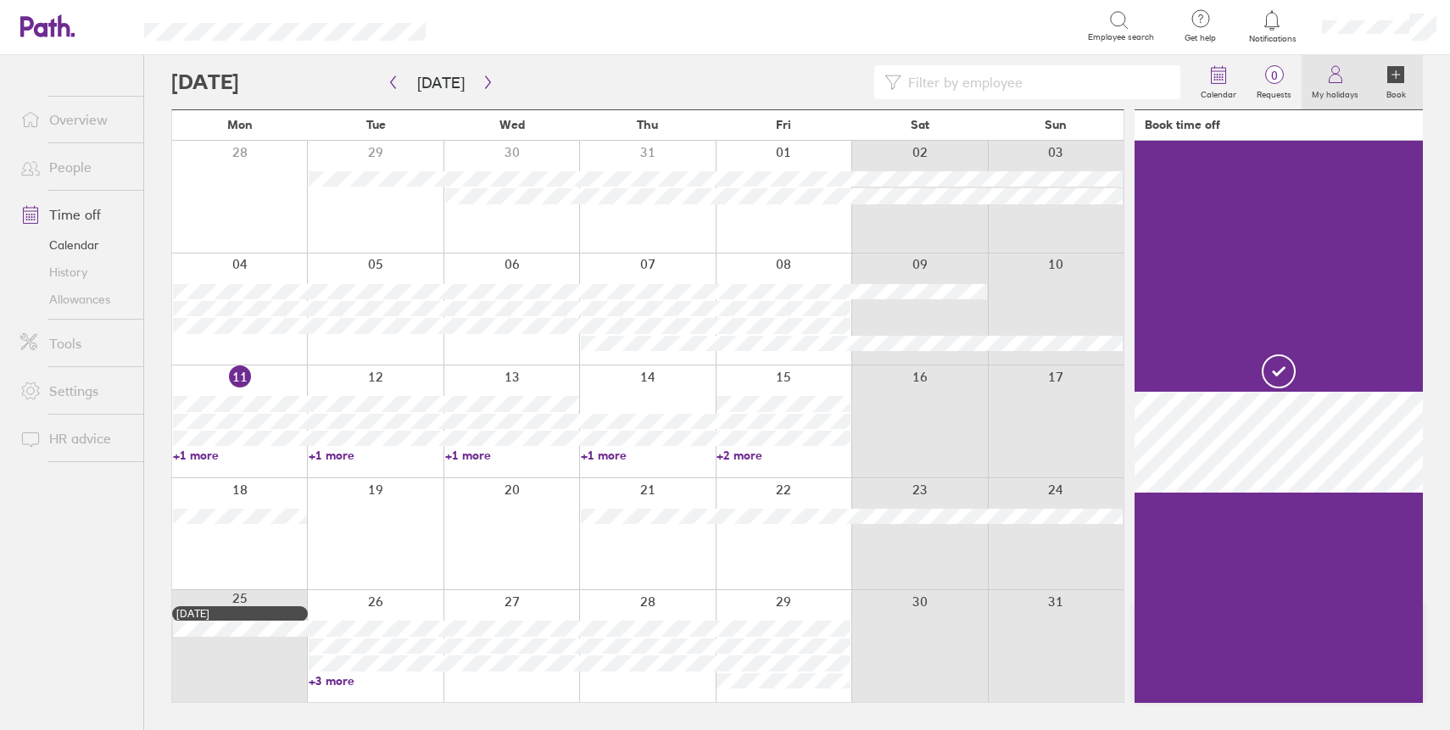
click at [1327, 81] on icon at bounding box center [1335, 74] width 20 height 20
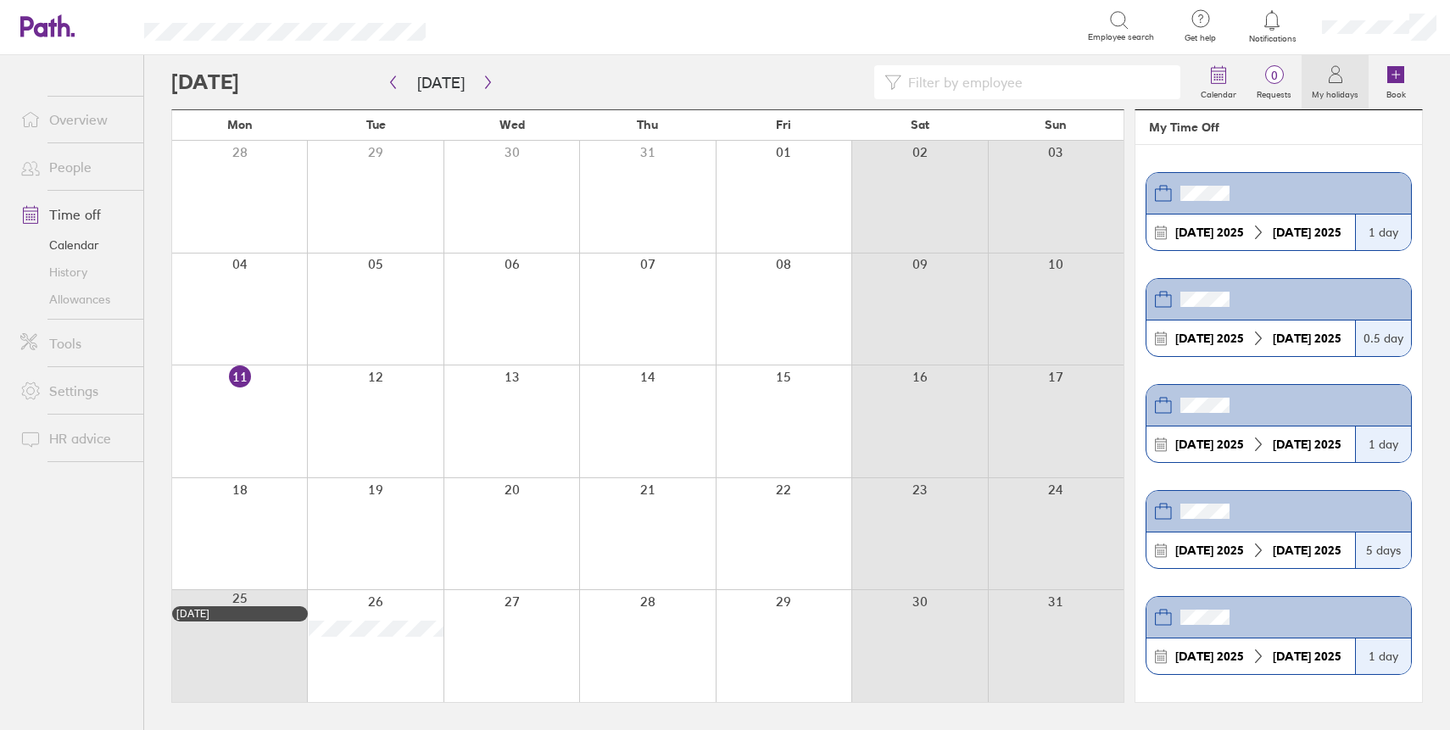
click at [70, 300] on link "Allowances" at bounding box center [75, 299] width 137 height 27
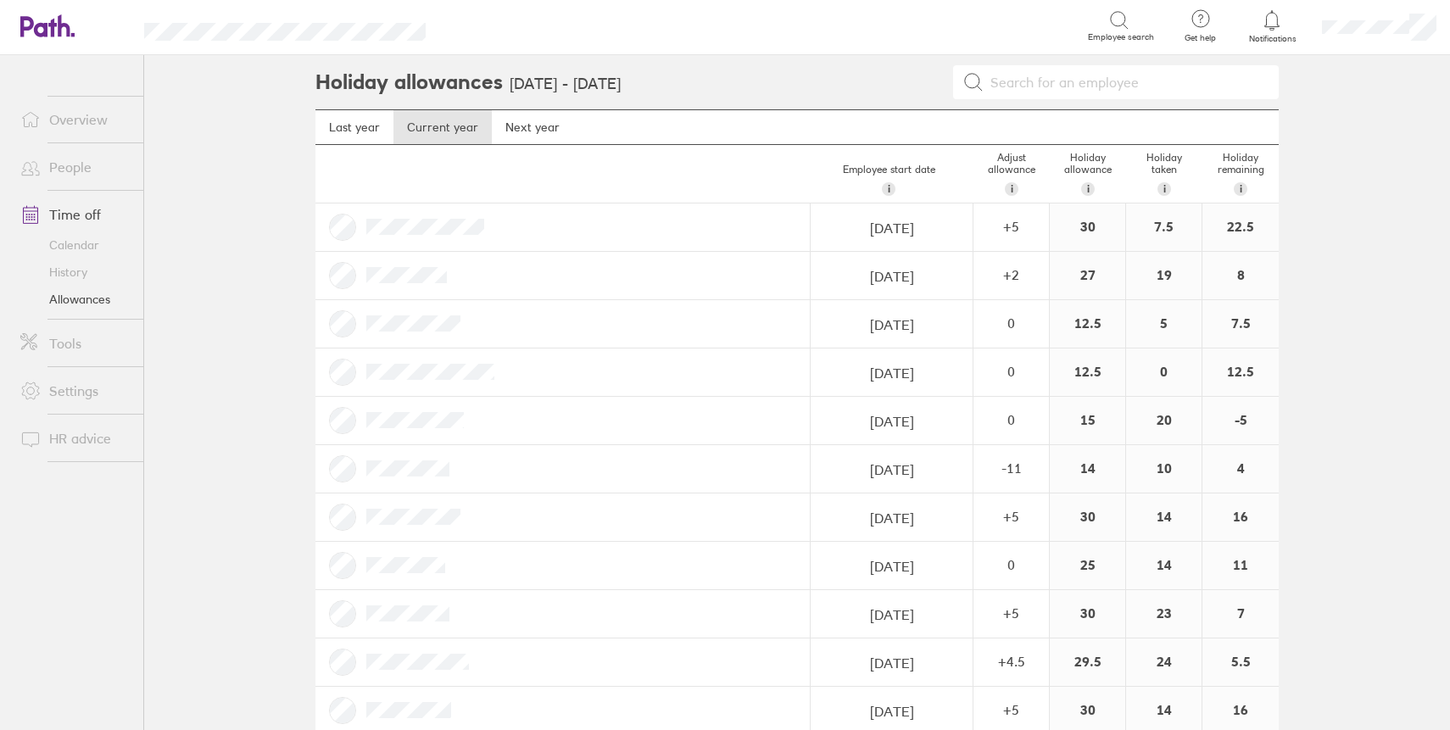
click at [87, 250] on link "Calendar" at bounding box center [75, 244] width 137 height 27
